Goal: Task Accomplishment & Management: Use online tool/utility

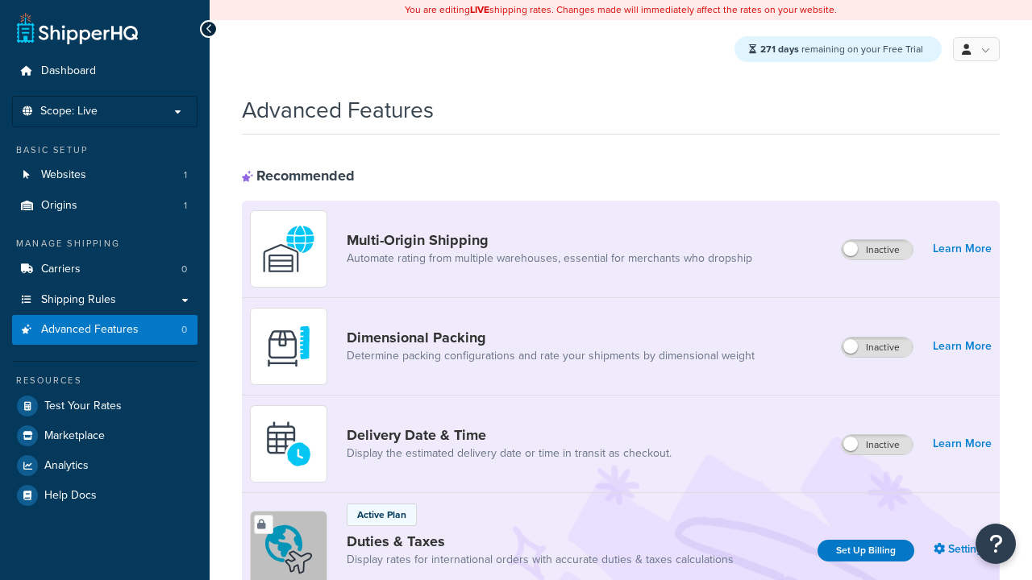
scroll to position [524, 0]
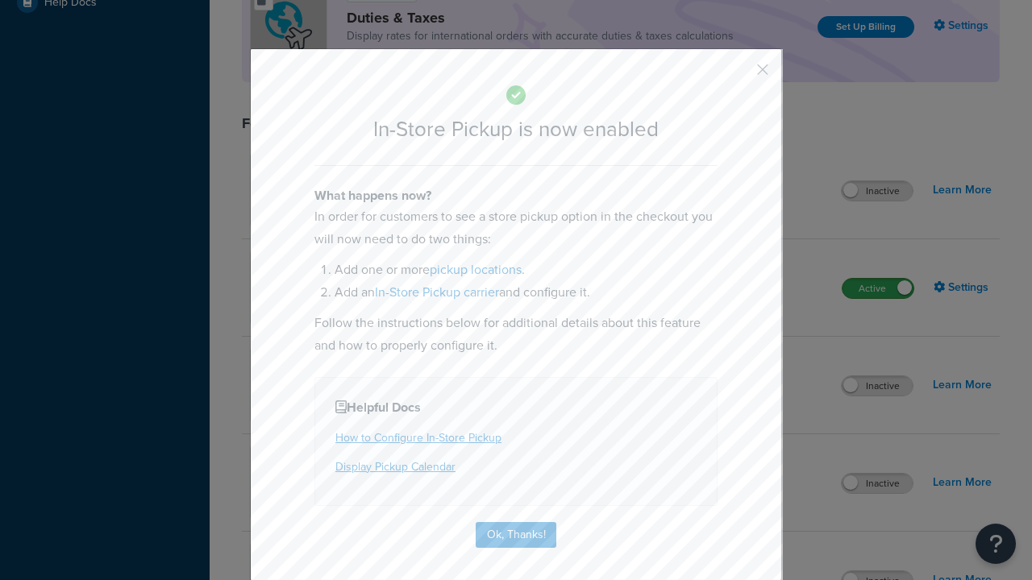
scroll to position [0, 0]
click at [738, 75] on button "button" at bounding box center [739, 75] width 4 height 4
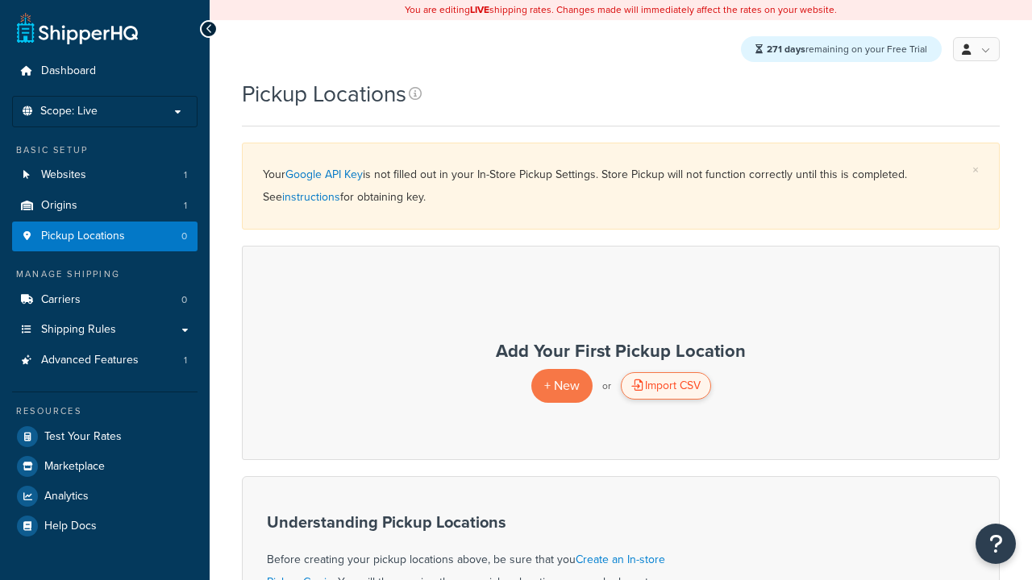
click at [665, 387] on div "Import CSV" at bounding box center [666, 385] width 90 height 27
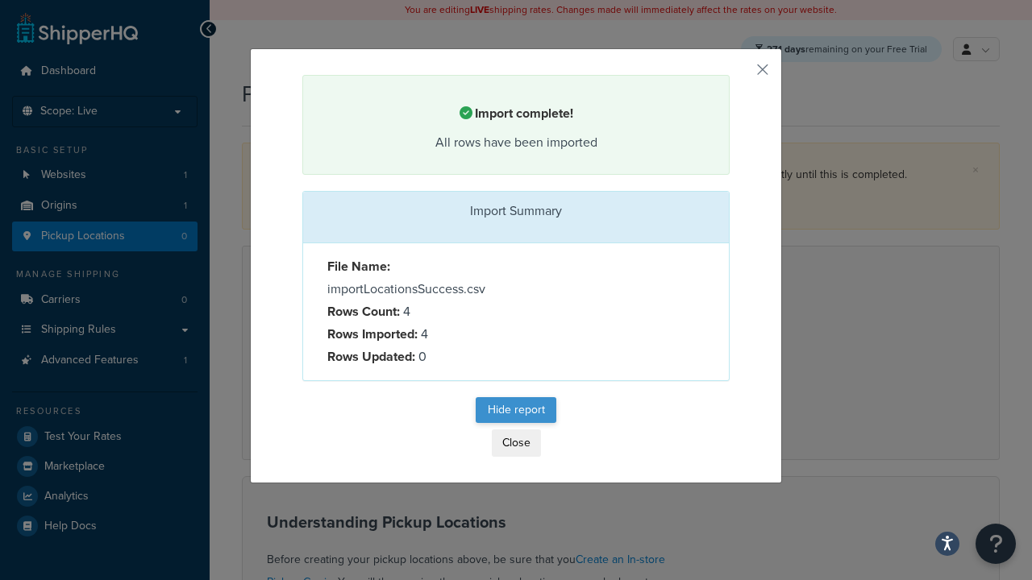
click at [516, 411] on button "Hide report" at bounding box center [516, 410] width 81 height 26
